Goal: Information Seeking & Learning: Find specific fact

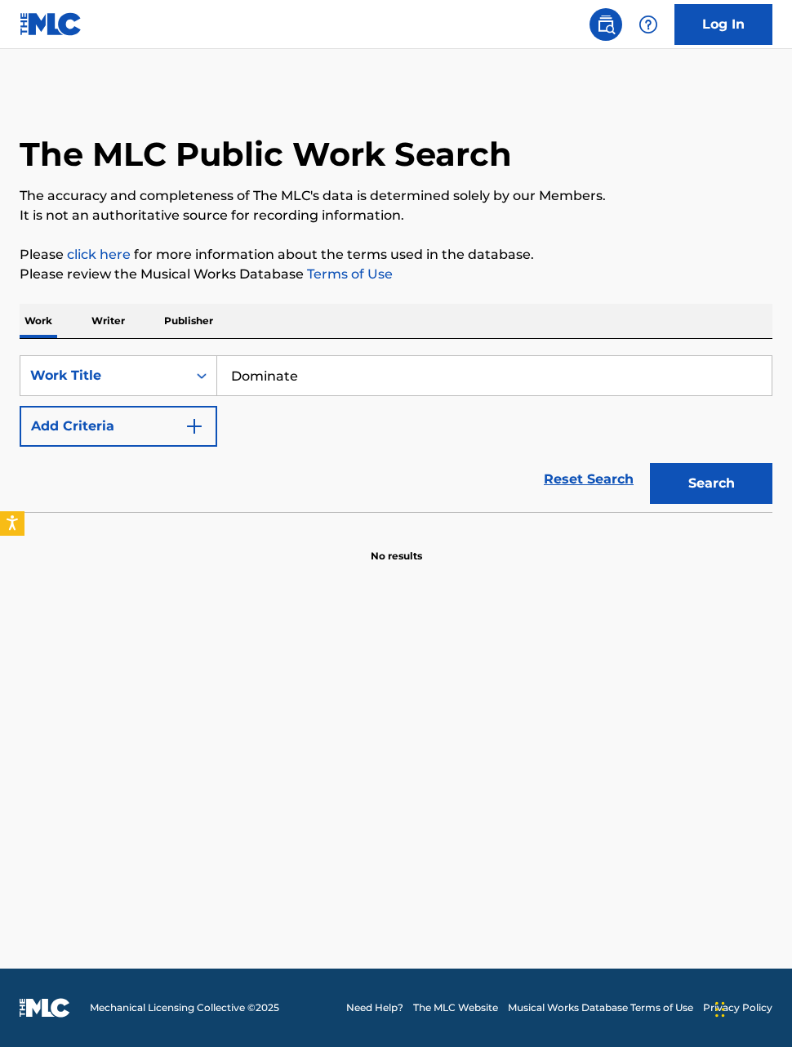
type input "Dominate"
click at [106, 420] on button "Add Criteria" at bounding box center [119, 426] width 198 height 41
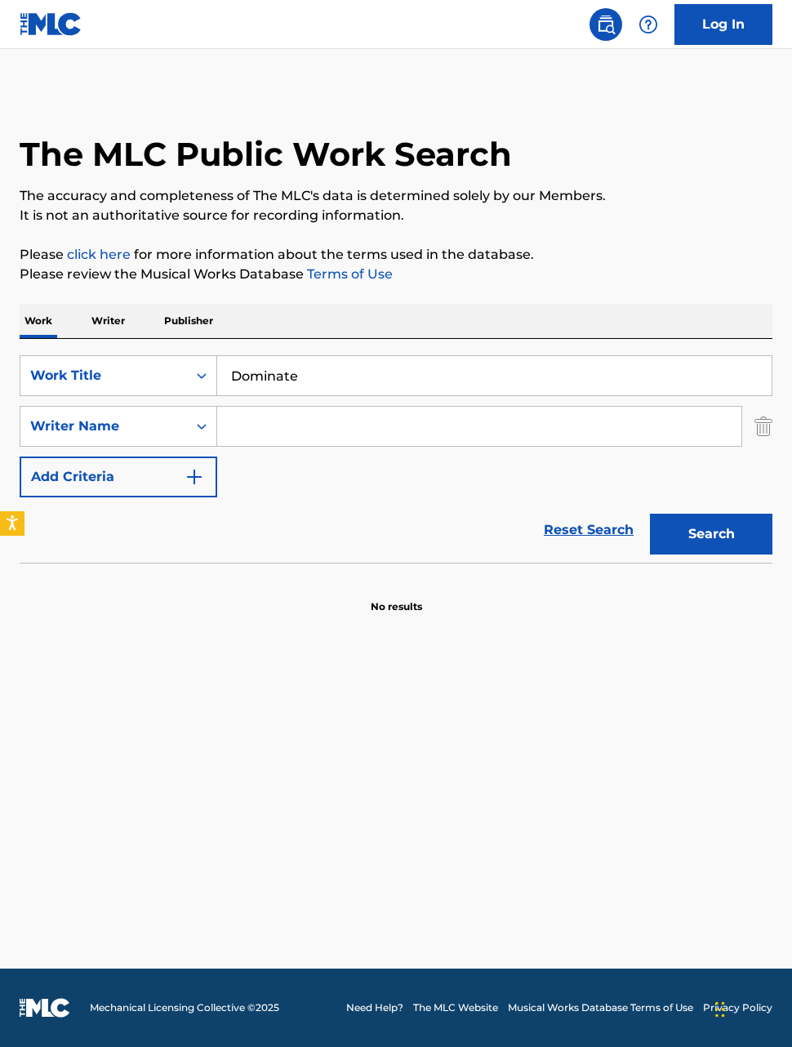
click at [267, 424] on input "Search Form" at bounding box center [479, 426] width 524 height 39
click at [710, 528] on button "Search" at bounding box center [711, 534] width 122 height 41
click at [598, 437] on input "[PERSON_NAME]" at bounding box center [479, 426] width 524 height 39
type input "O"
click at [716, 529] on button "Search" at bounding box center [711, 534] width 122 height 41
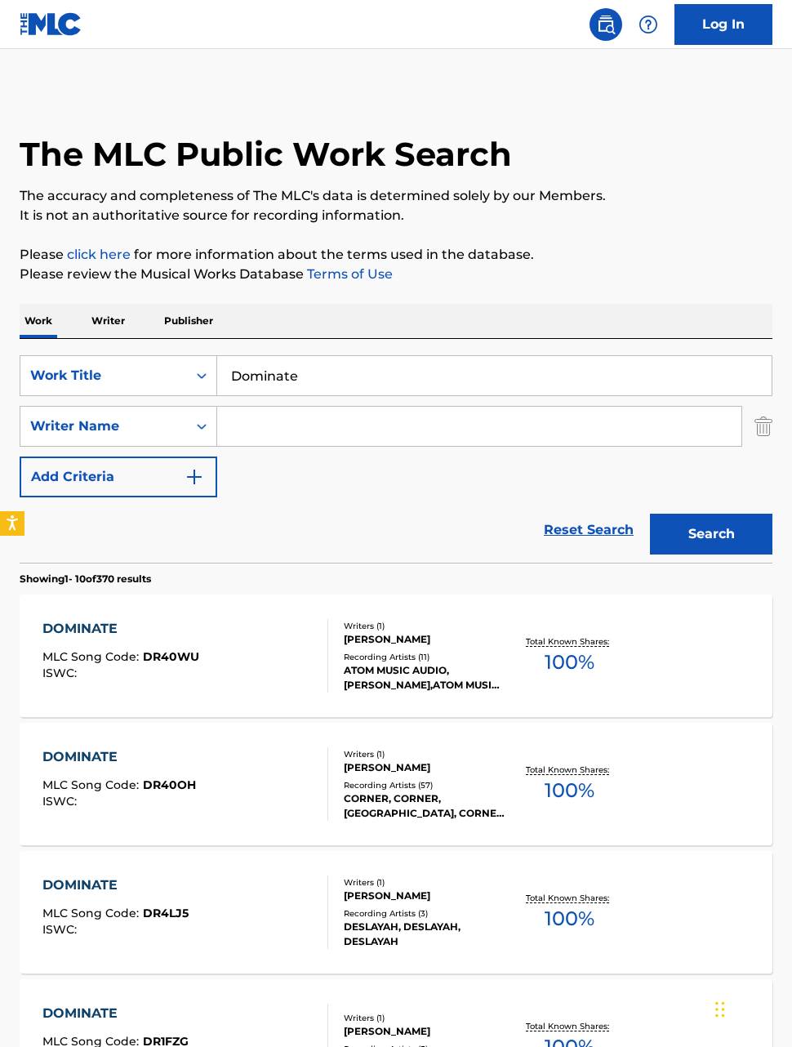
click at [516, 463] on div "SearchWithCriteriabcca6f52-d27f-4e7a-adb1-3f7871627e37 Work Title Dominate Sear…" at bounding box center [396, 426] width 753 height 142
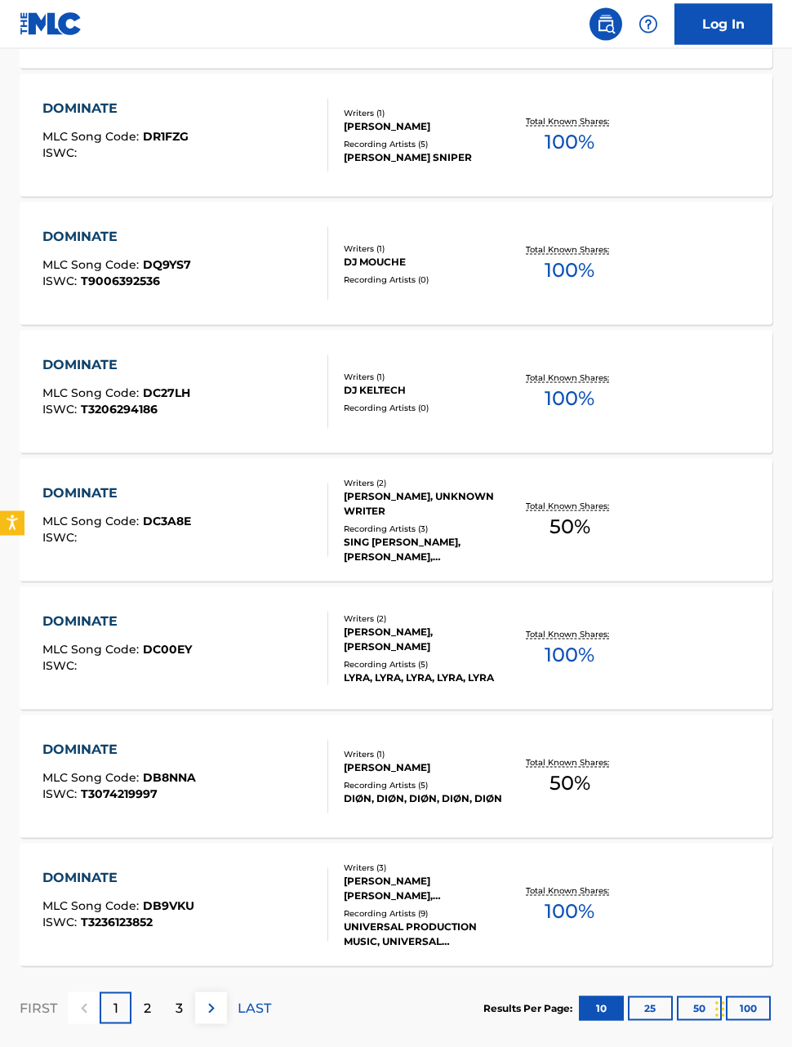
scroll to position [942, 0]
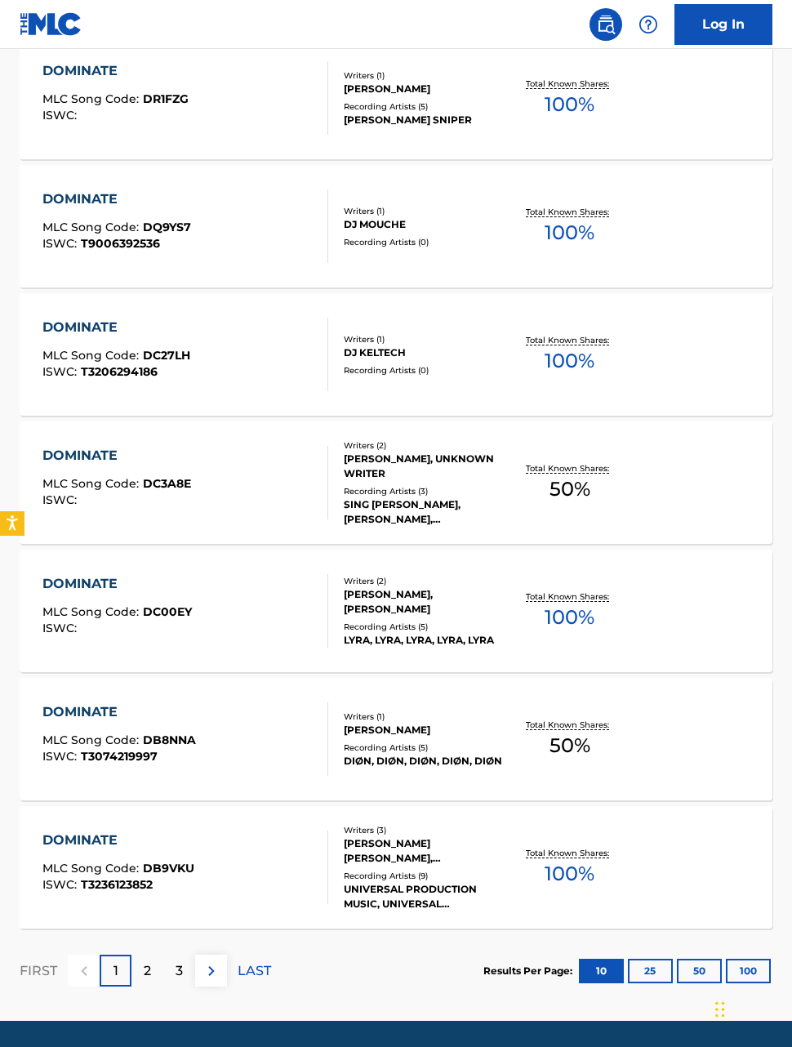
click at [154, 963] on div "2" at bounding box center [147, 970] width 32 height 32
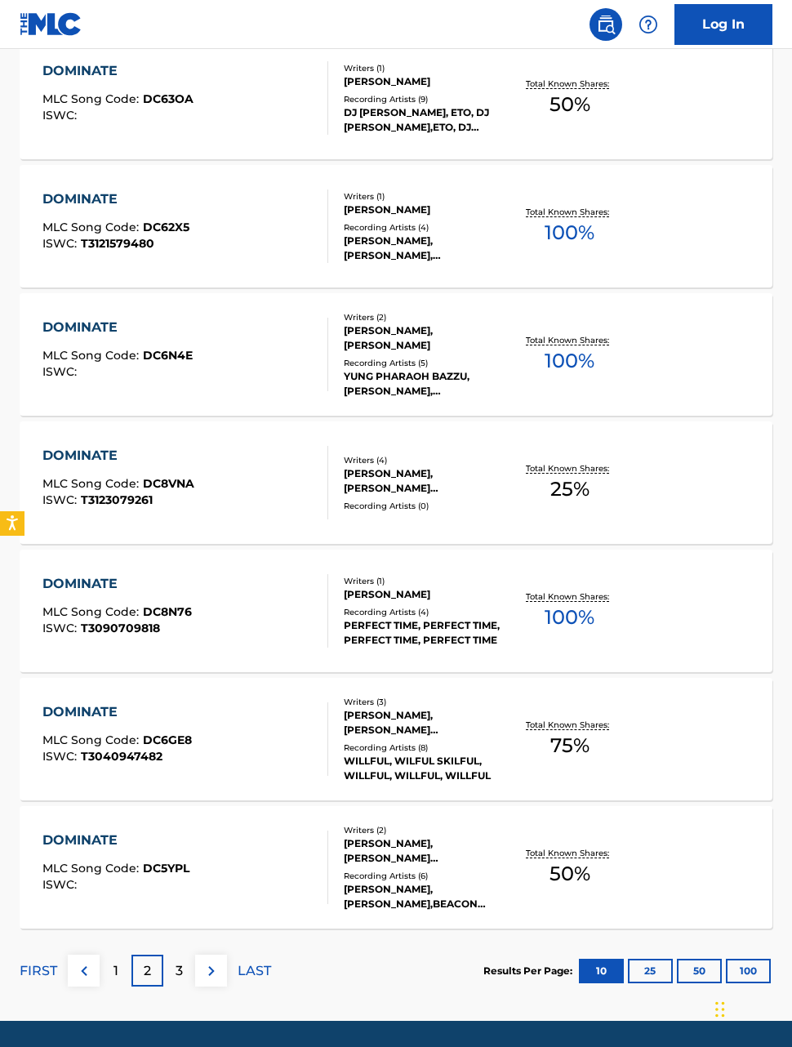
click at [172, 968] on div "3" at bounding box center [179, 970] width 32 height 32
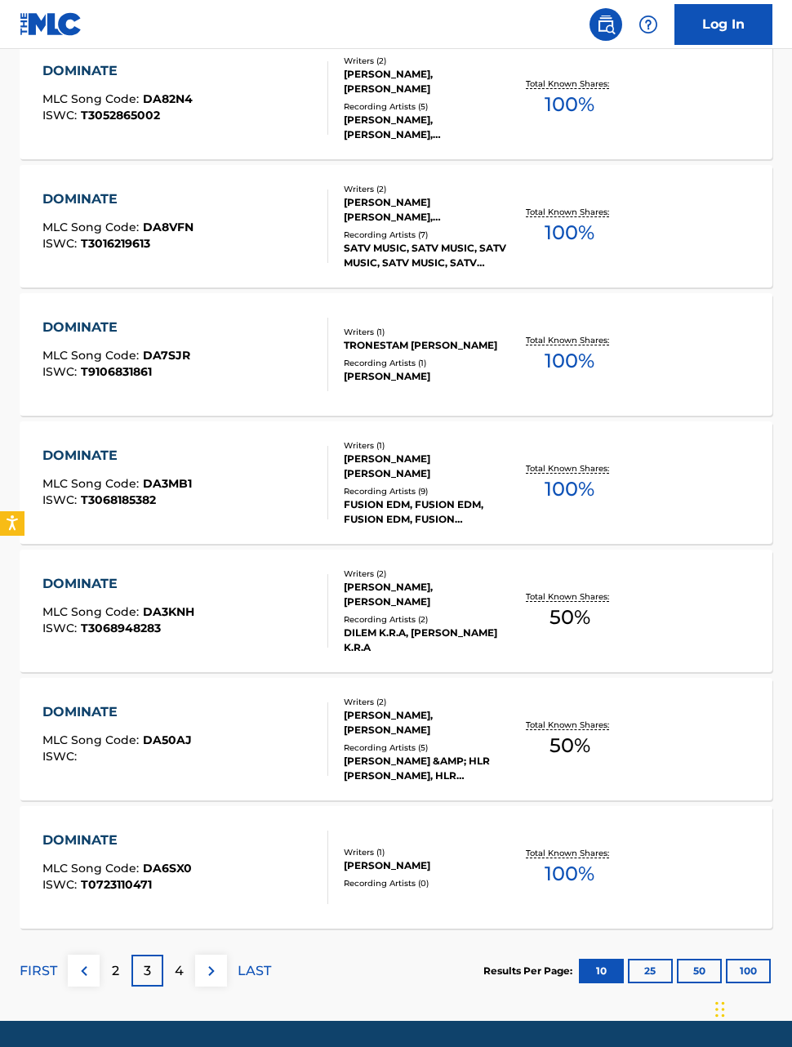
click at [172, 964] on div "4" at bounding box center [179, 970] width 32 height 32
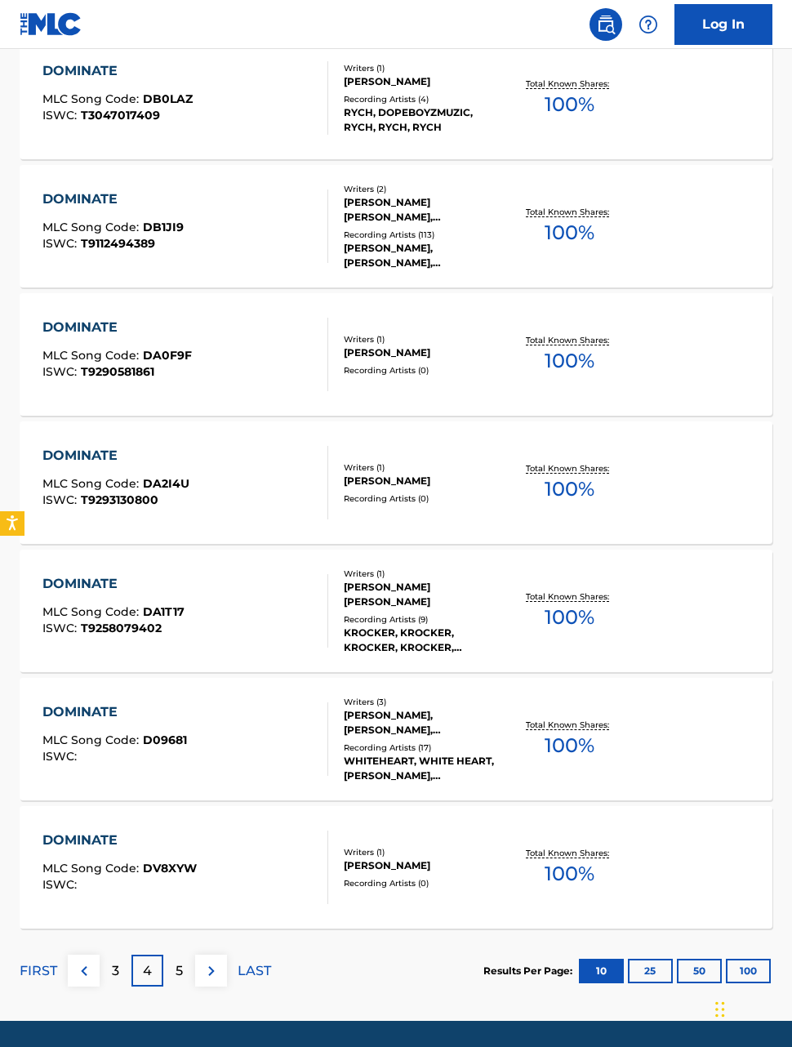
click at [176, 957] on div "5" at bounding box center [179, 970] width 32 height 32
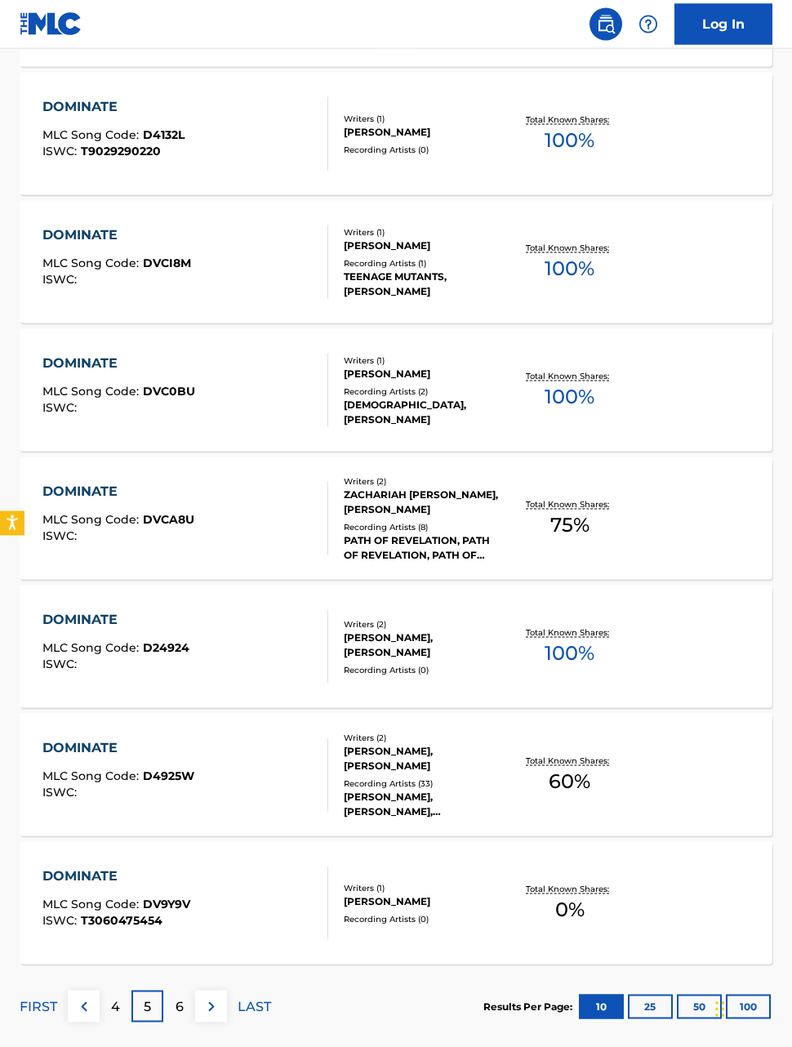
scroll to position [907, 0]
click at [172, 996] on div "6" at bounding box center [179, 1006] width 32 height 32
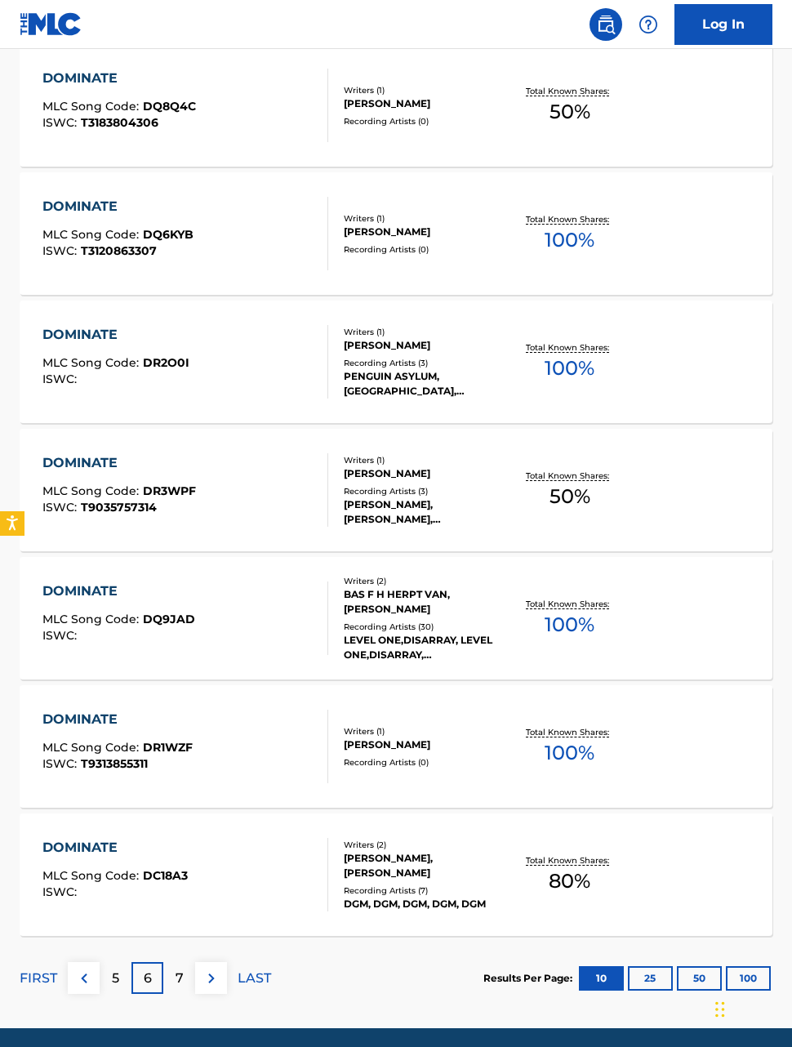
scroll to position [942, 0]
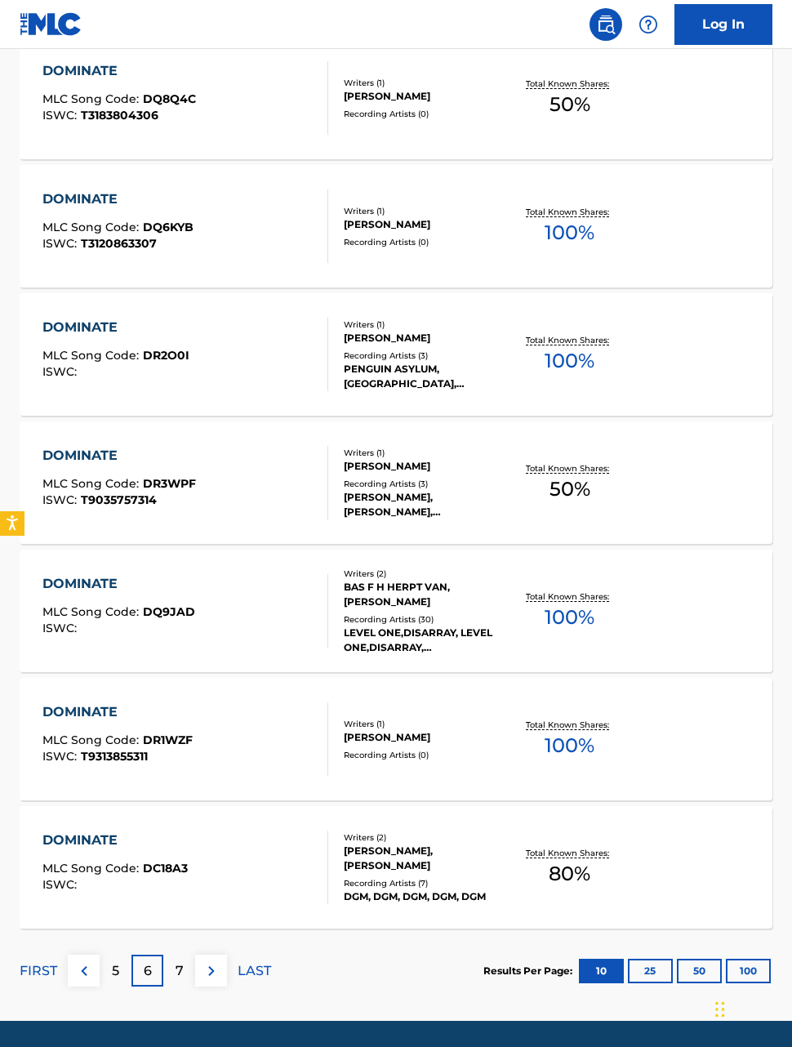
click at [164, 965] on div "7" at bounding box center [179, 970] width 32 height 32
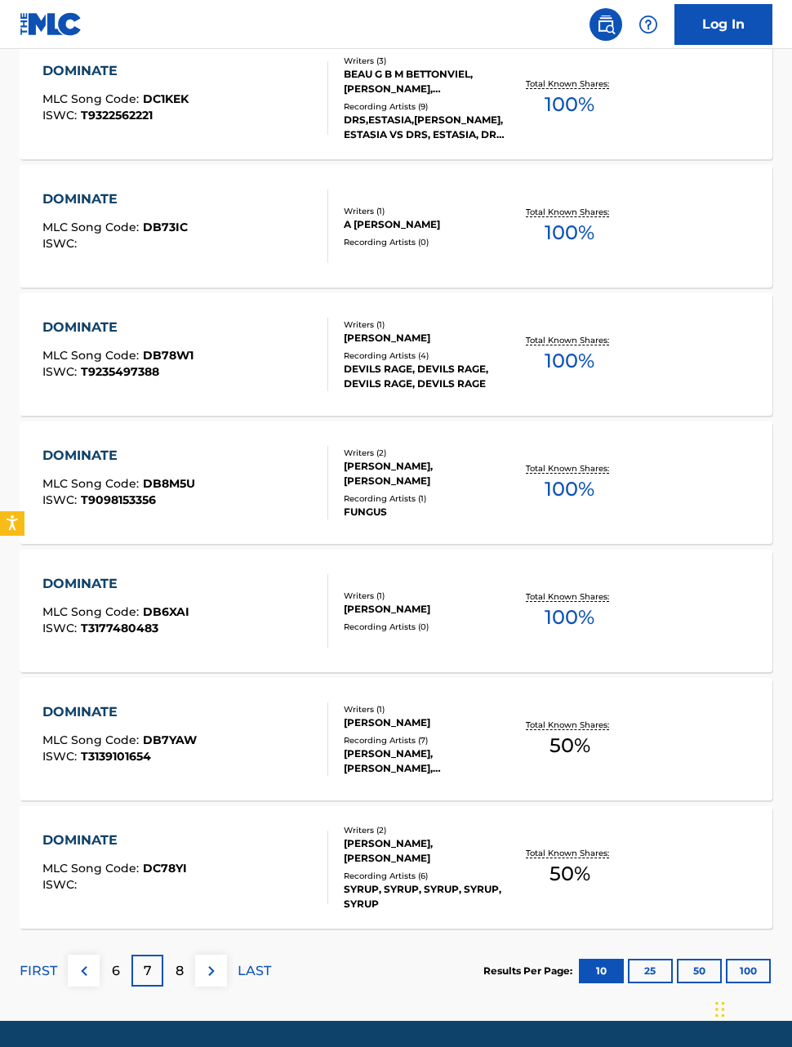
click at [176, 967] on p "8" at bounding box center [180, 971] width 8 height 20
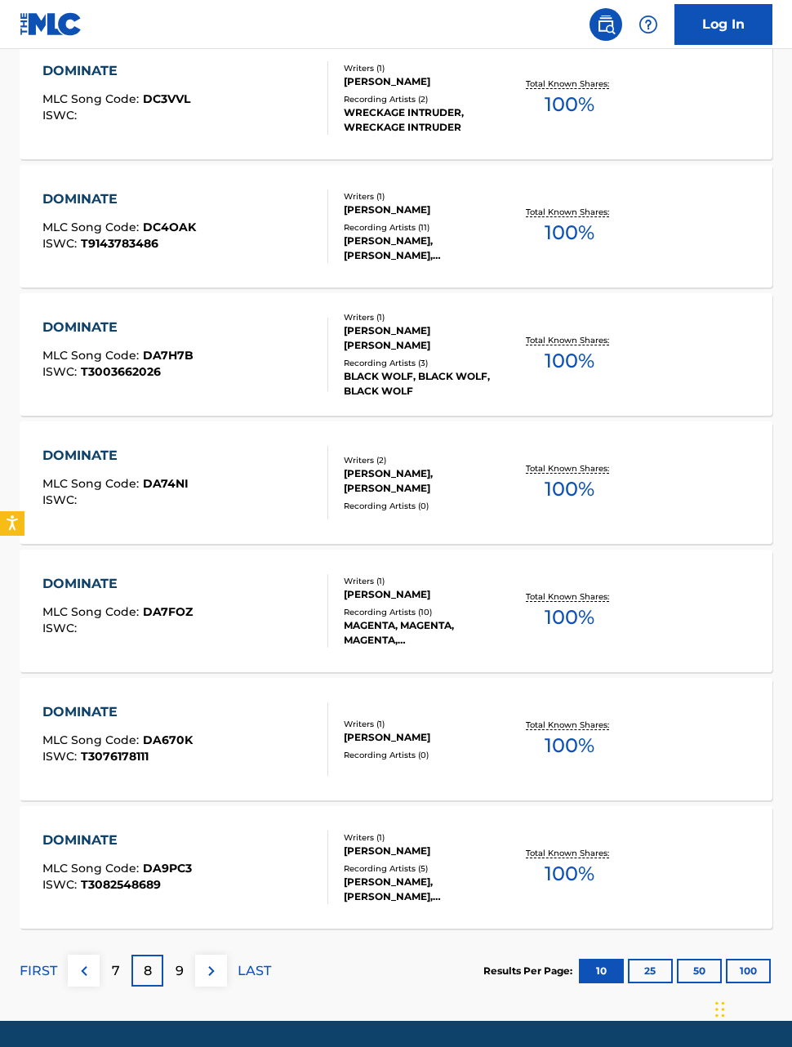
click at [177, 966] on p "9" at bounding box center [180, 971] width 8 height 20
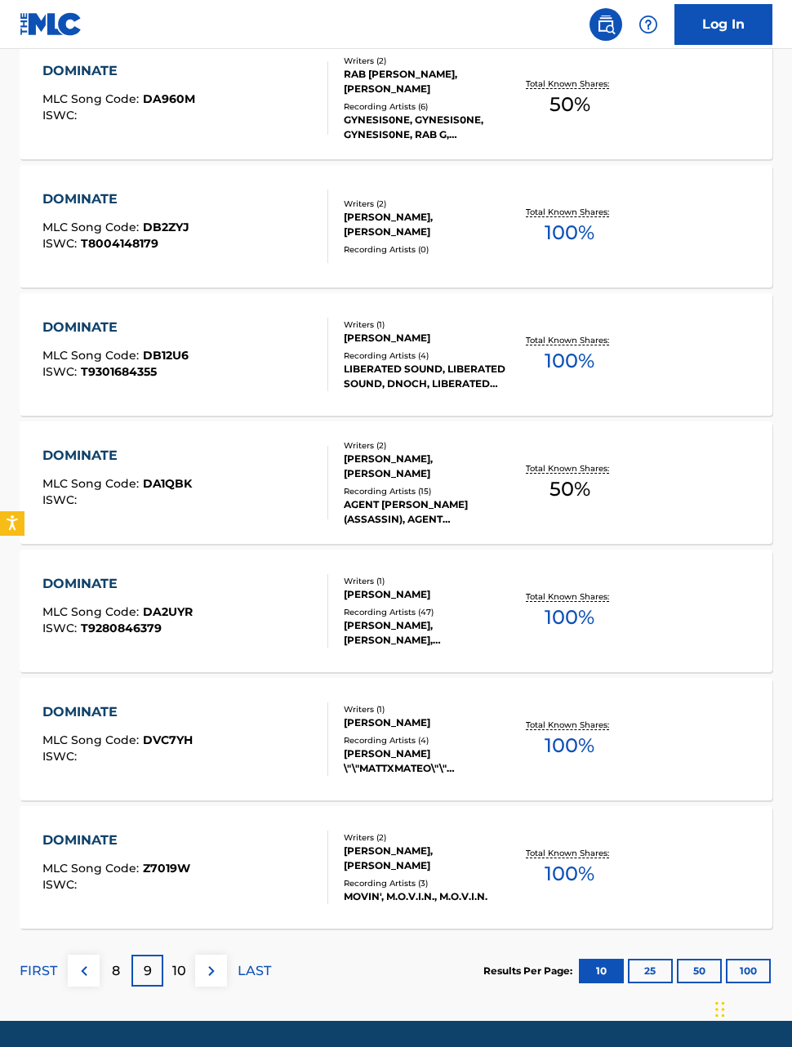
click at [173, 968] on p "10" at bounding box center [179, 971] width 14 height 20
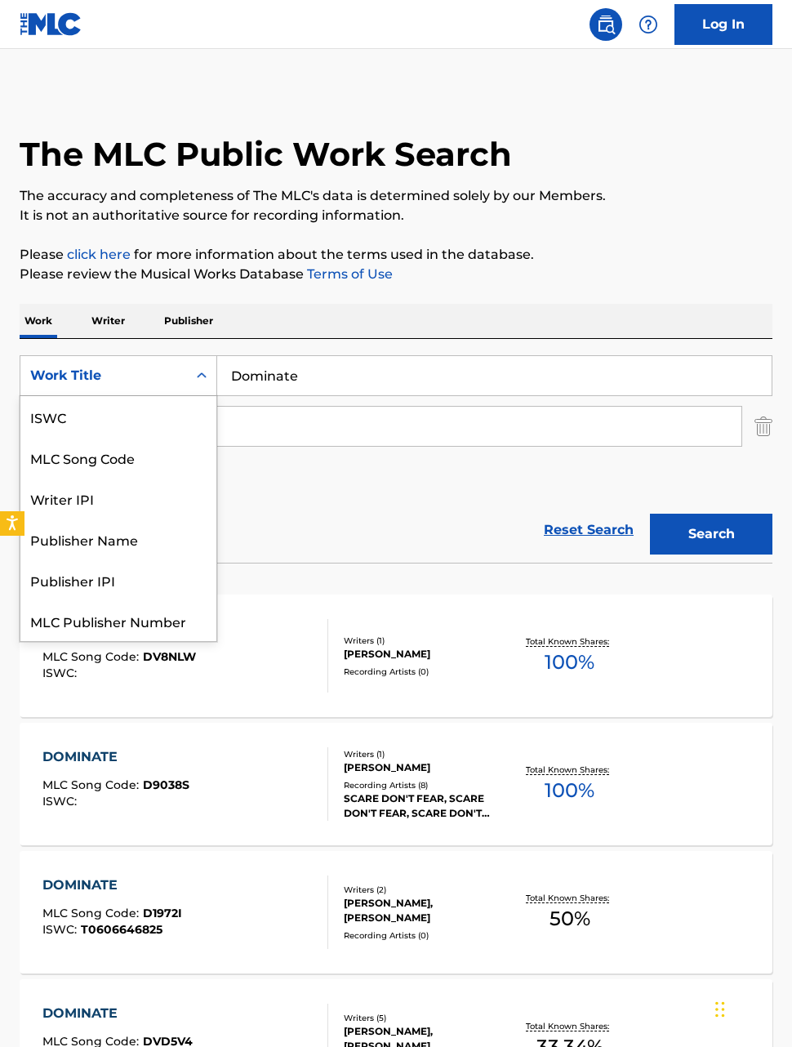
scroll to position [41, 0]
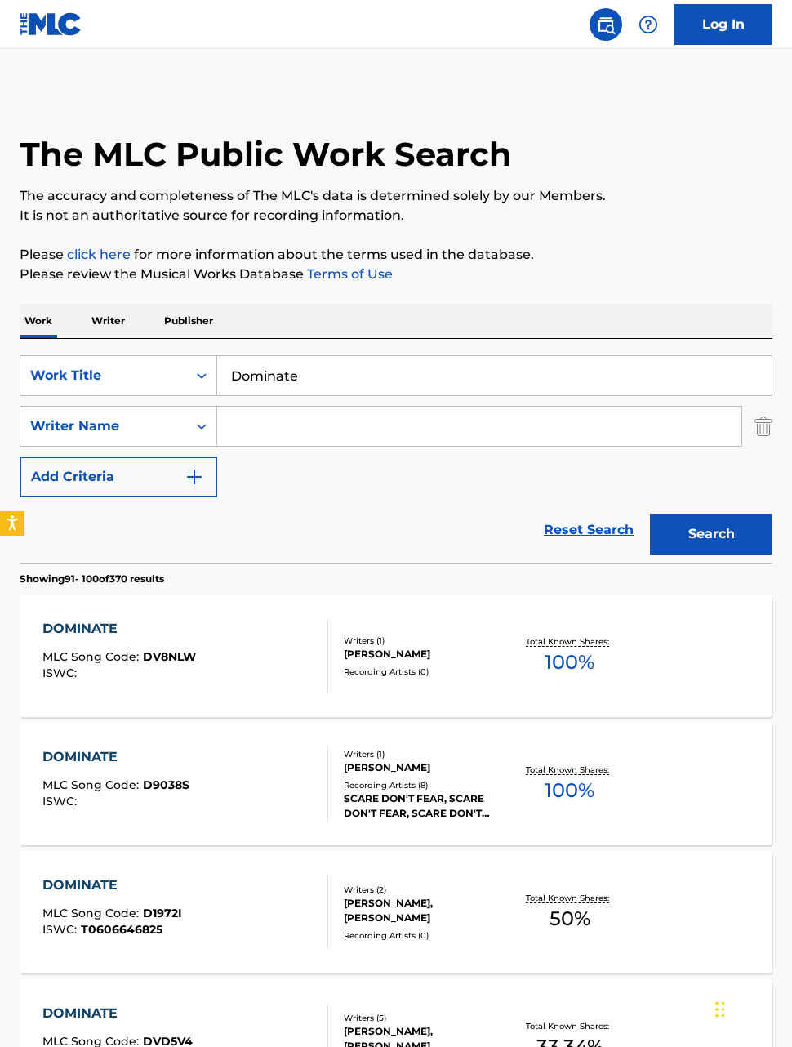
click at [247, 478] on div "SearchWithCriteriabcca6f52-d27f-4e7a-adb1-3f7871627e37 Work Title Dominate Sear…" at bounding box center [396, 426] width 753 height 142
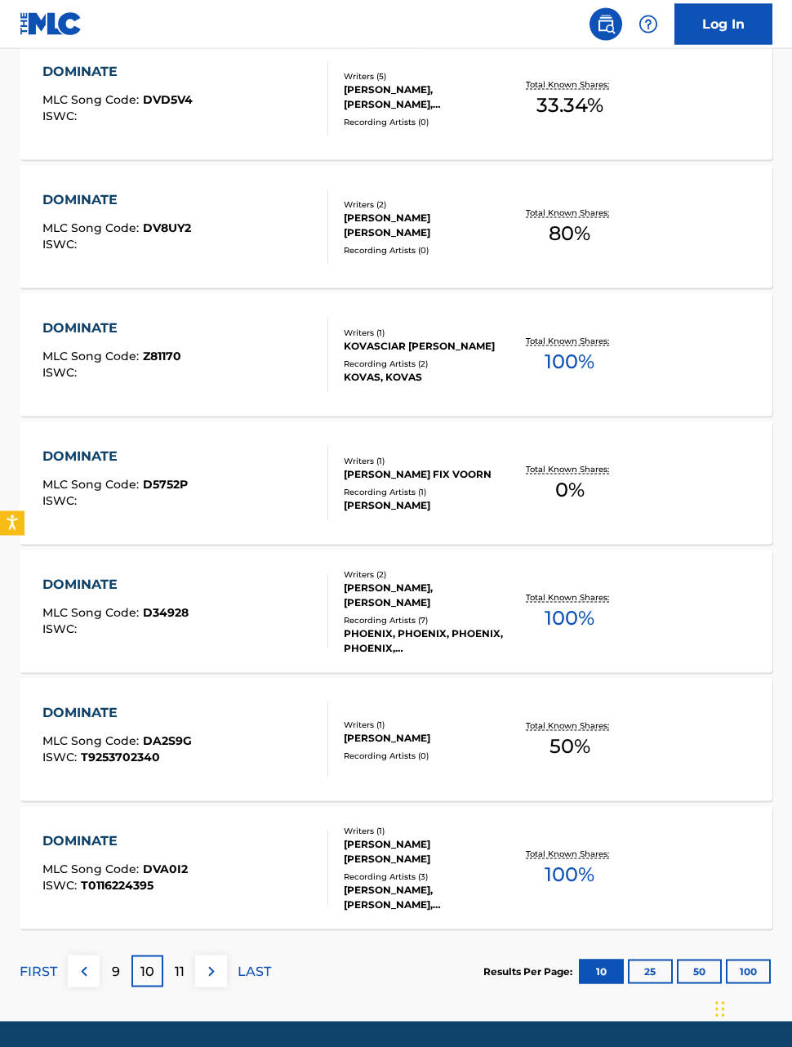
scroll to position [942, 0]
click at [185, 968] on div "11" at bounding box center [179, 970] width 32 height 32
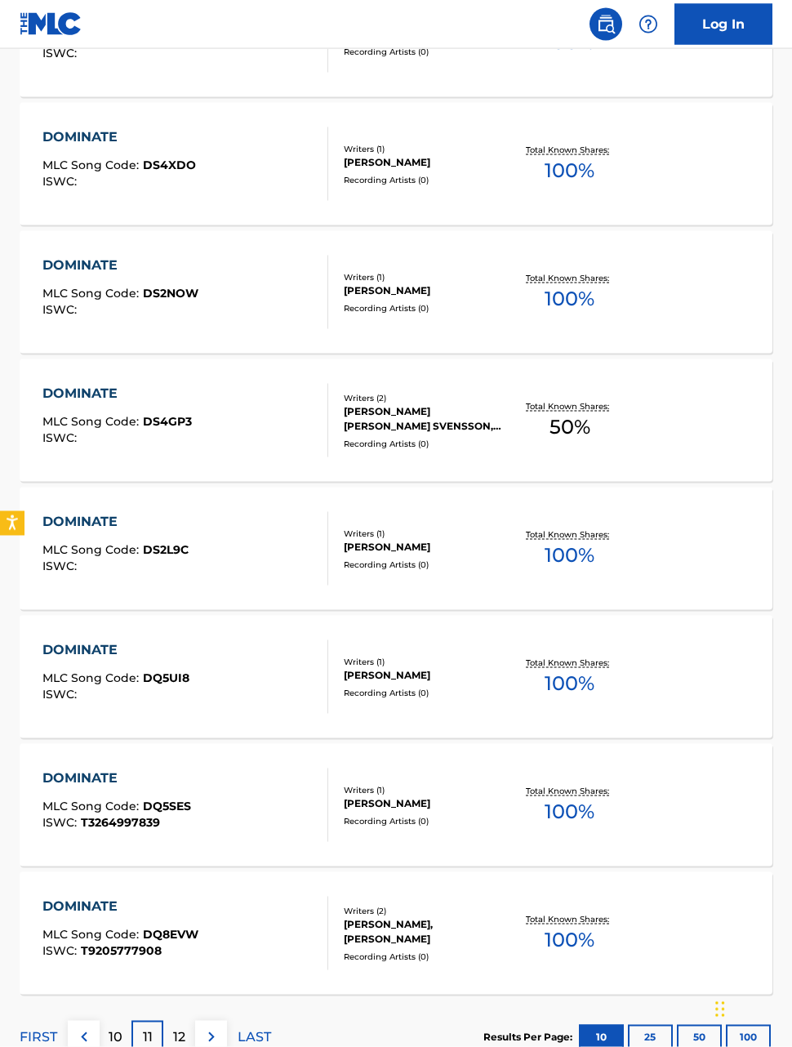
scroll to position [878, 0]
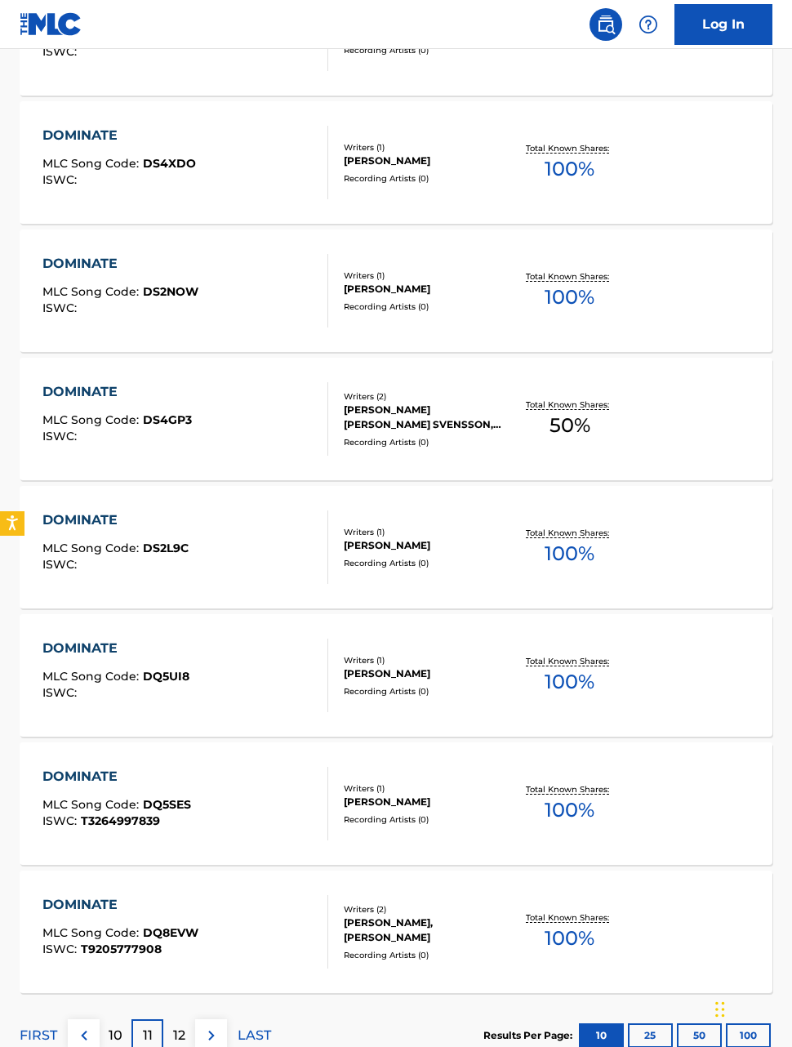
click at [175, 1027] on p "12" at bounding box center [179, 1035] width 12 height 20
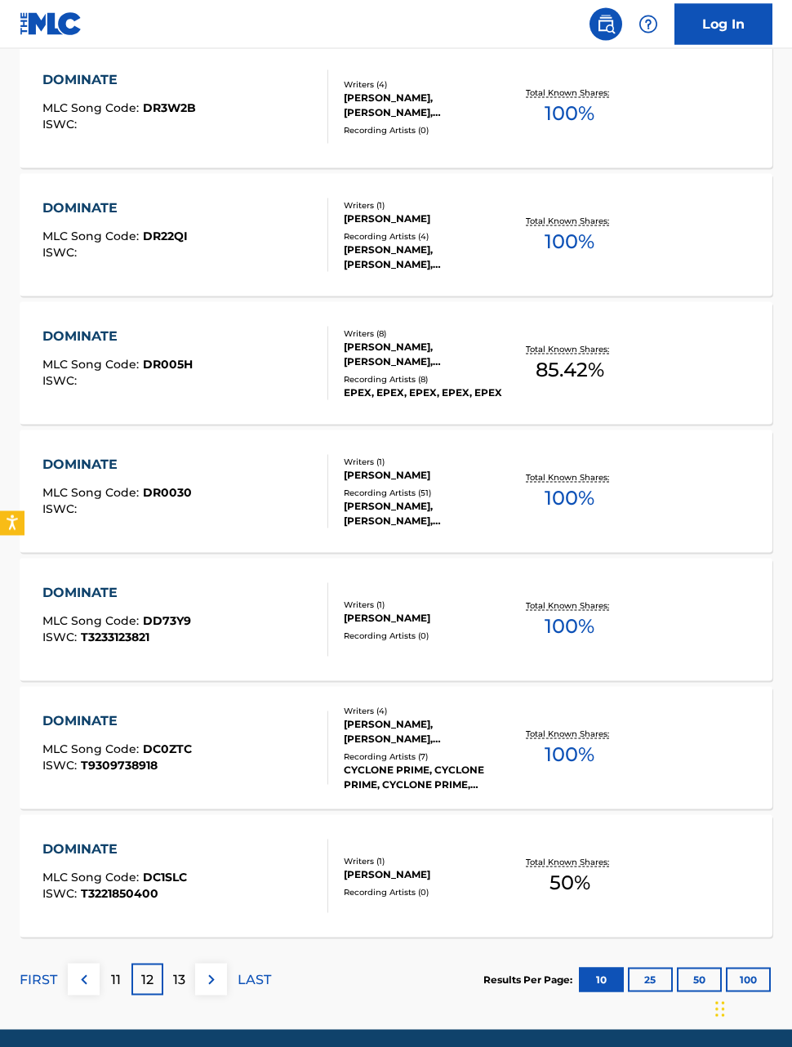
scroll to position [942, 0]
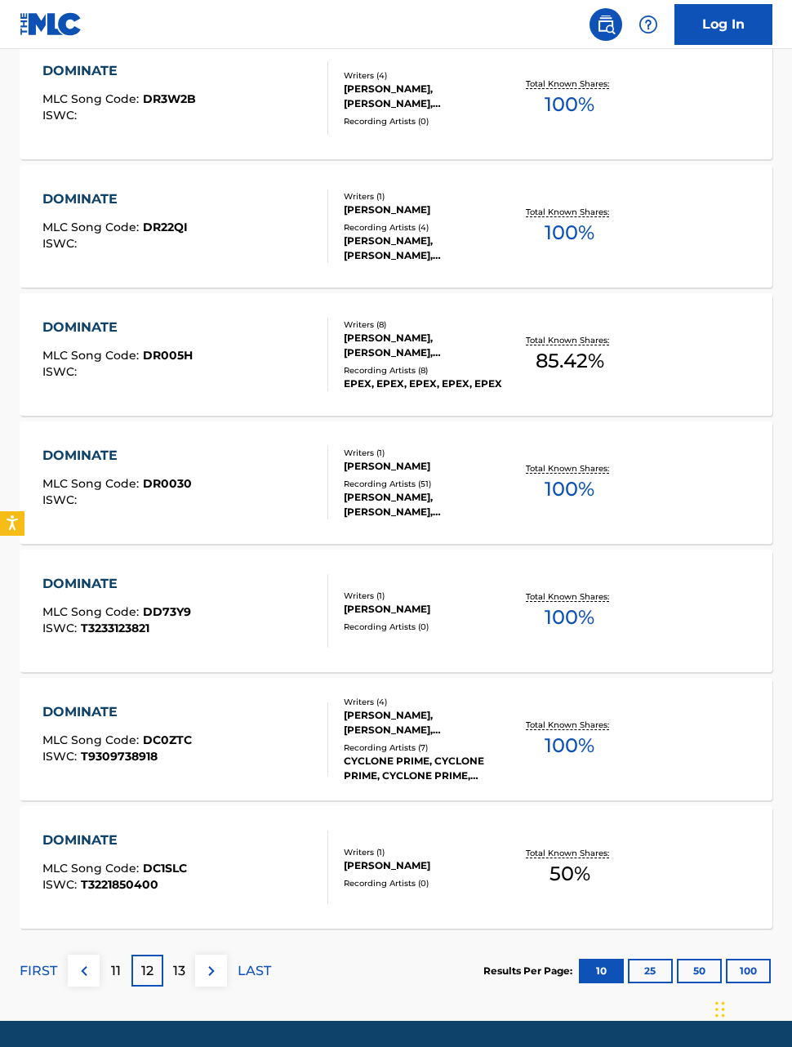
click at [556, 354] on span "85.42 %" at bounding box center [570, 360] width 69 height 29
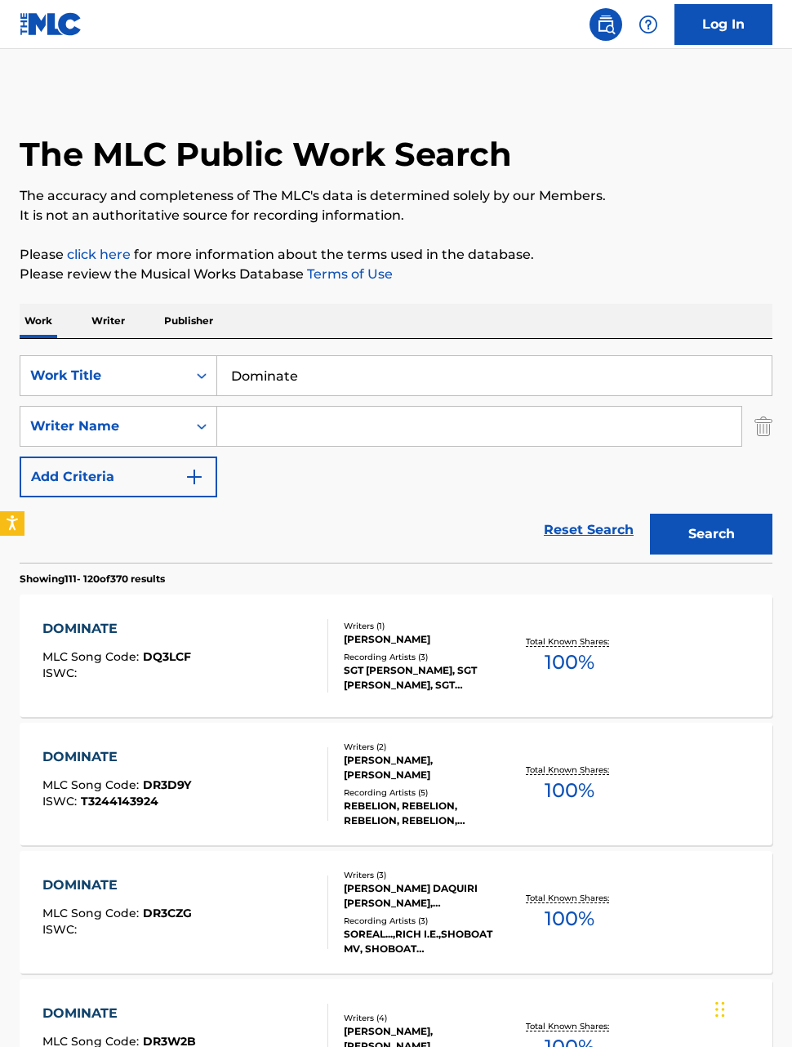
scroll to position [901, 0]
